Goal: Answer question/provide support

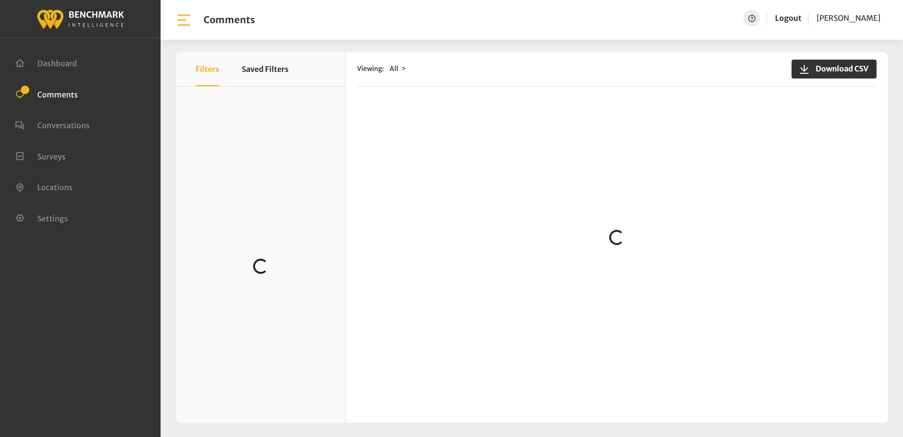
scroll to position [236, 0]
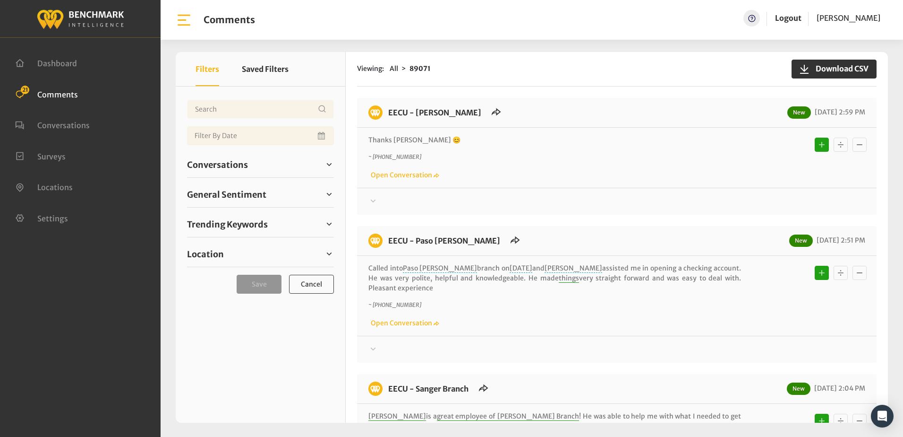
click at [500, 156] on p "~ +15599065249" at bounding box center [555, 157] width 373 height 9
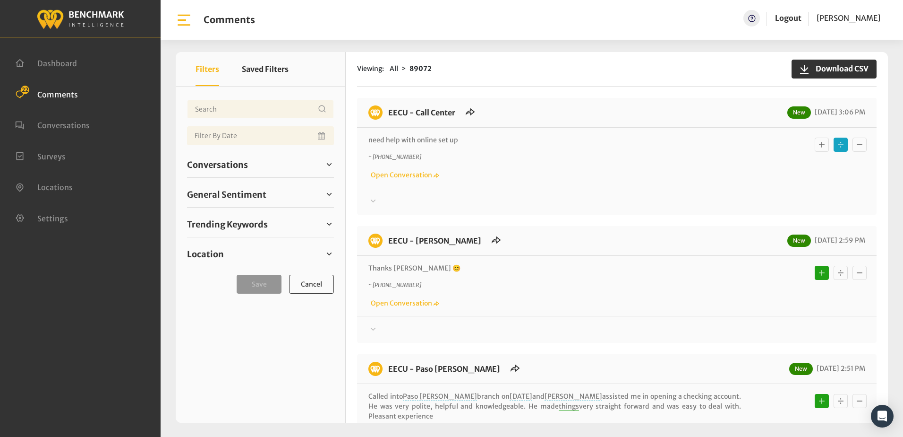
click at [374, 199] on icon at bounding box center [373, 200] width 9 height 11
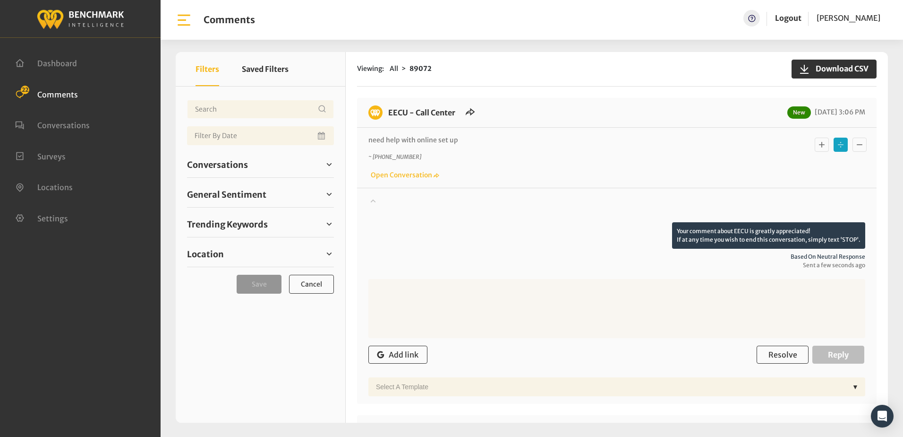
click at [374, 199] on icon at bounding box center [373, 200] width 9 height 11
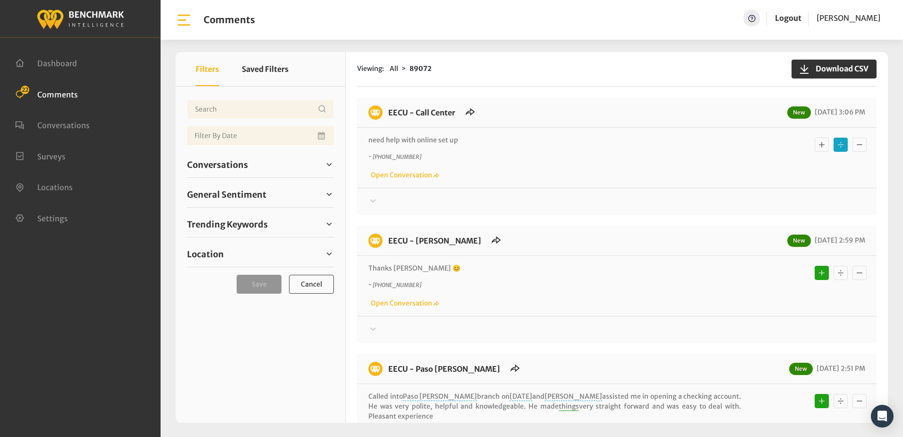
click at [567, 163] on div "~ +15593881928 Open Conversation" at bounding box center [617, 166] width 497 height 27
click at [382, 176] on link "Open Conversation" at bounding box center [404, 175] width 71 height 9
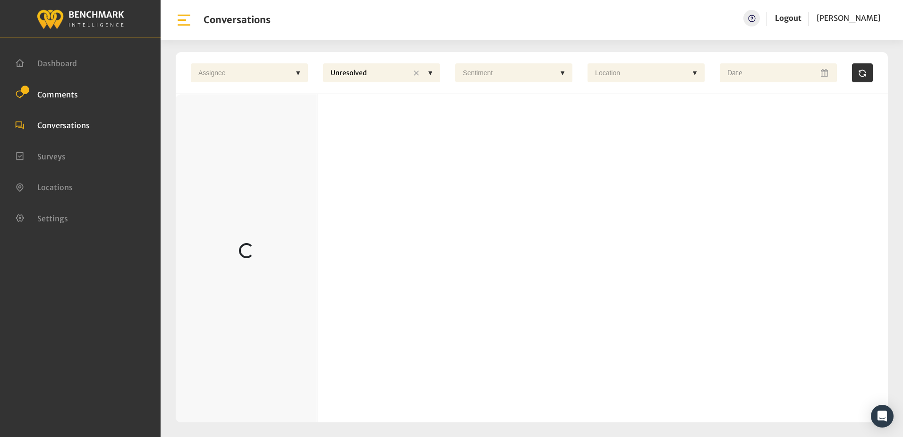
click at [46, 91] on span "Comments" at bounding box center [57, 93] width 41 height 9
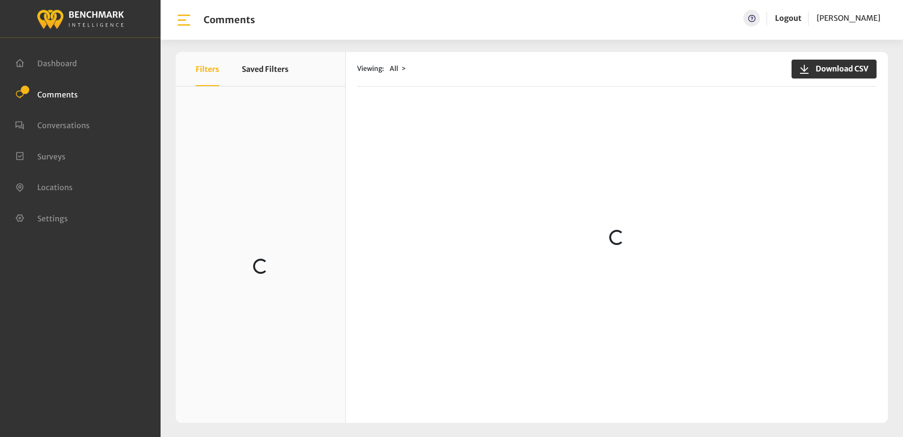
scroll to position [142, 0]
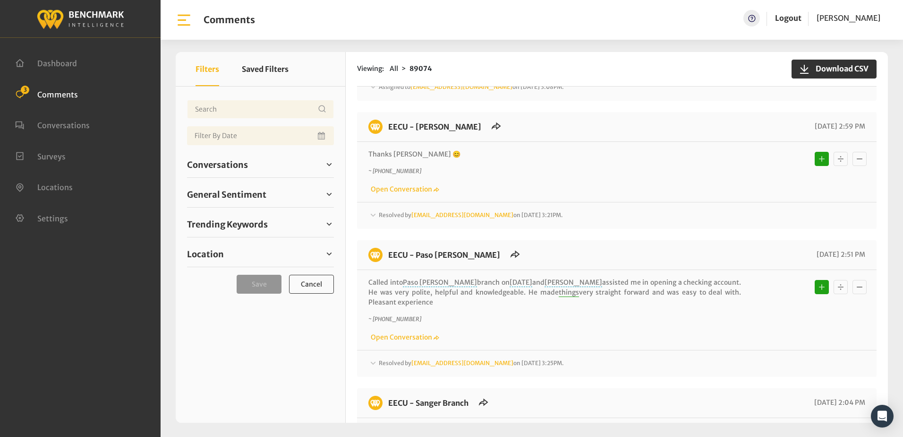
scroll to position [520, 0]
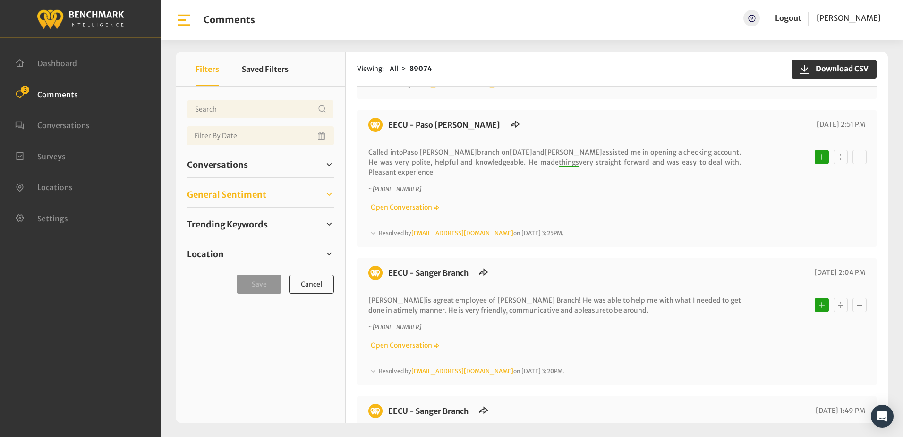
click at [237, 191] on span "General Sentiment" at bounding box center [226, 194] width 79 height 13
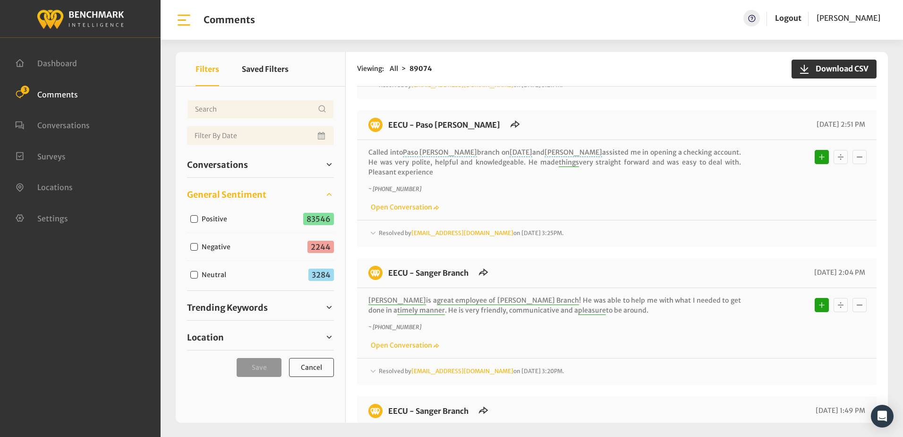
click at [194, 246] on input "Negative" at bounding box center [194, 247] width 8 height 8
checkbox input "true"
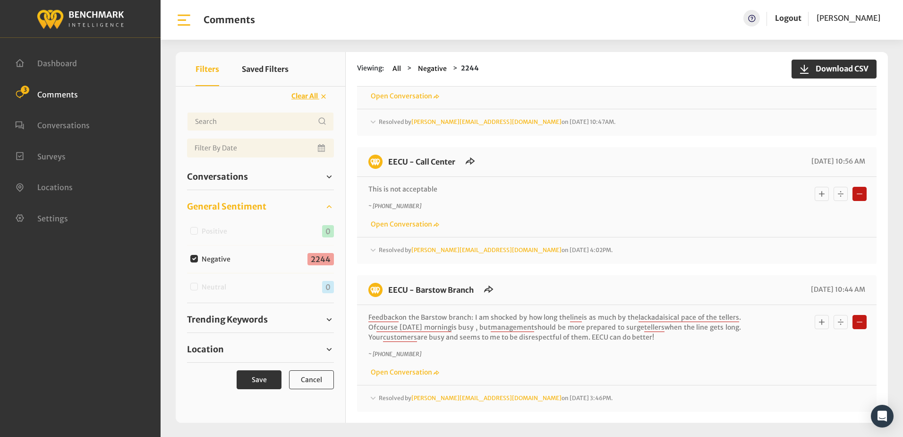
scroll to position [0, 0]
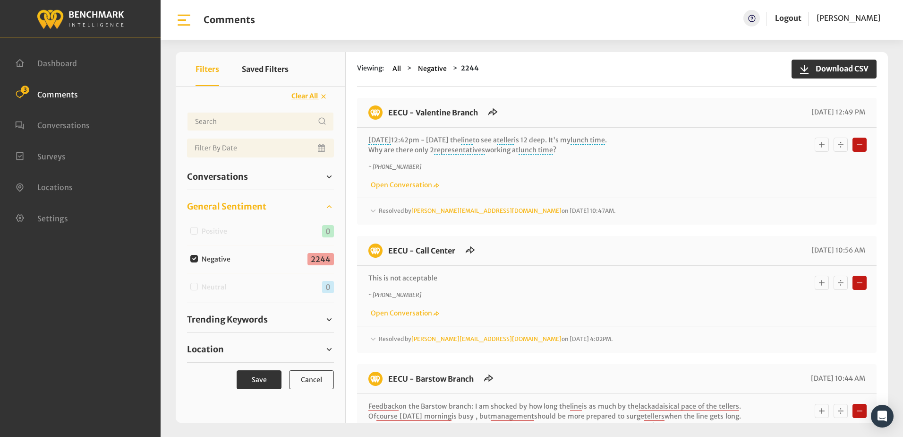
click at [194, 259] on input "Negative" at bounding box center [194, 259] width 8 height 8
checkbox input "false"
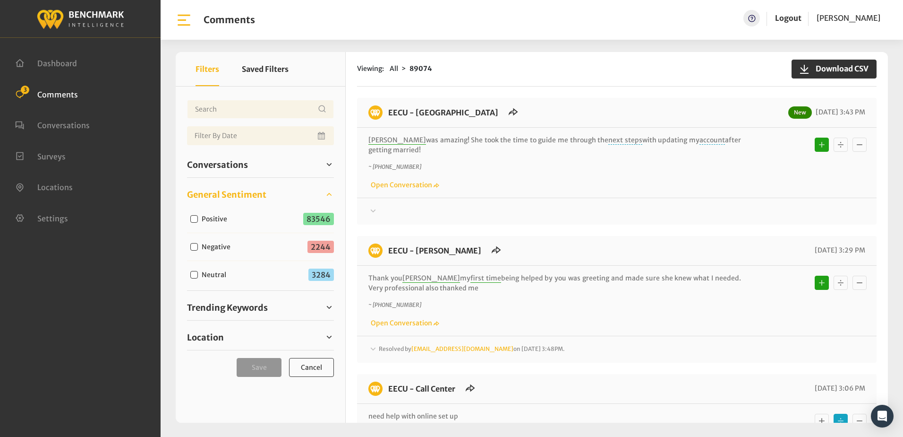
click at [459, 202] on div "Thanks! We appreciate your feedback about EECU. If at any time you wish to end …" at bounding box center [617, 207] width 520 height 19
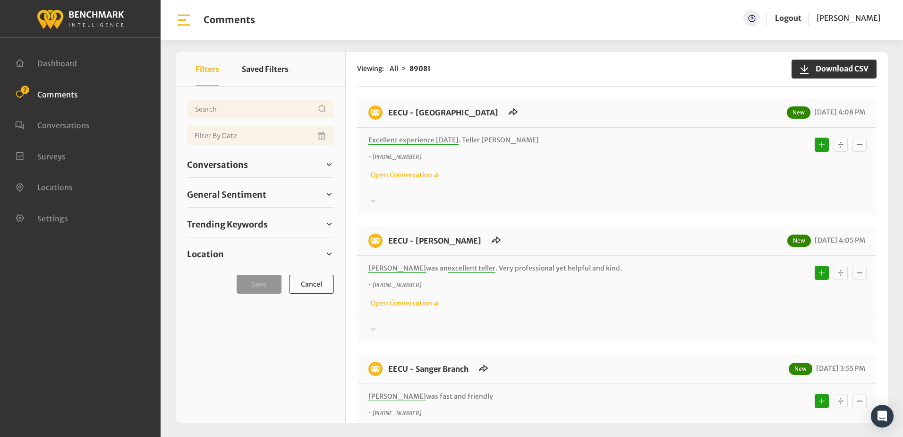
click at [589, 153] on p "~ [PHONE_NUMBER]" at bounding box center [555, 157] width 373 height 9
